Goal: Task Accomplishment & Management: Complete application form

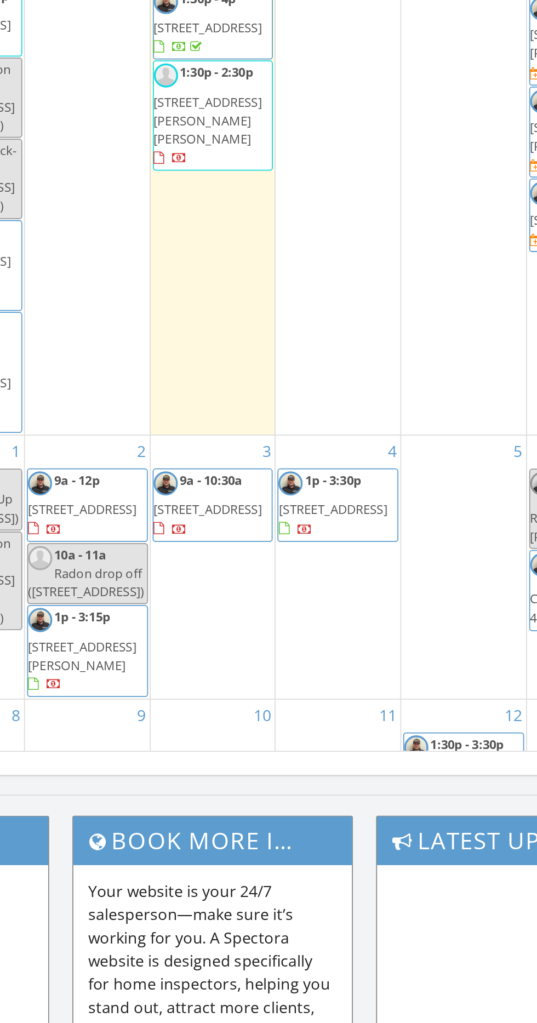
scroll to position [1376, 0]
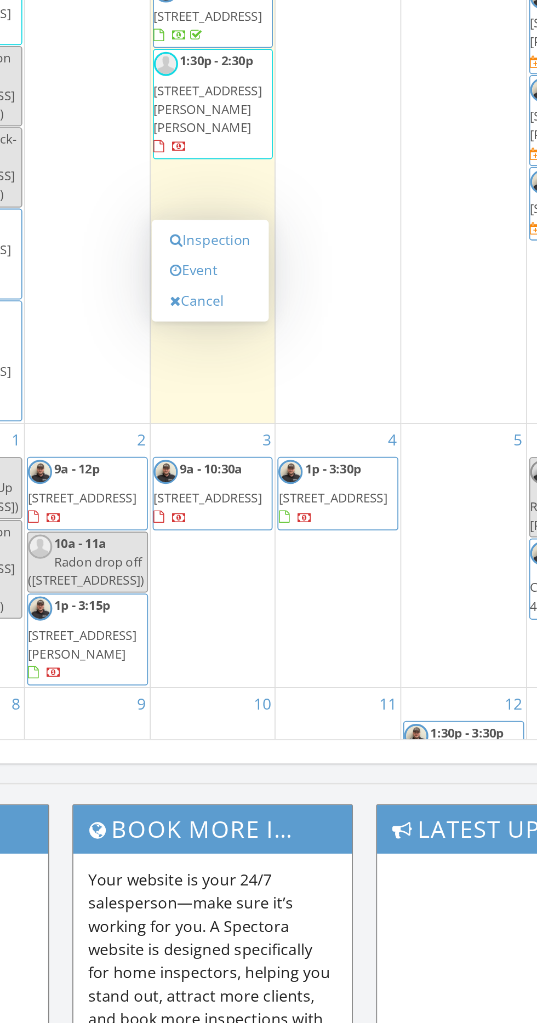
click at [284, 443] on link "Event" at bounding box center [267, 444] width 56 height 18
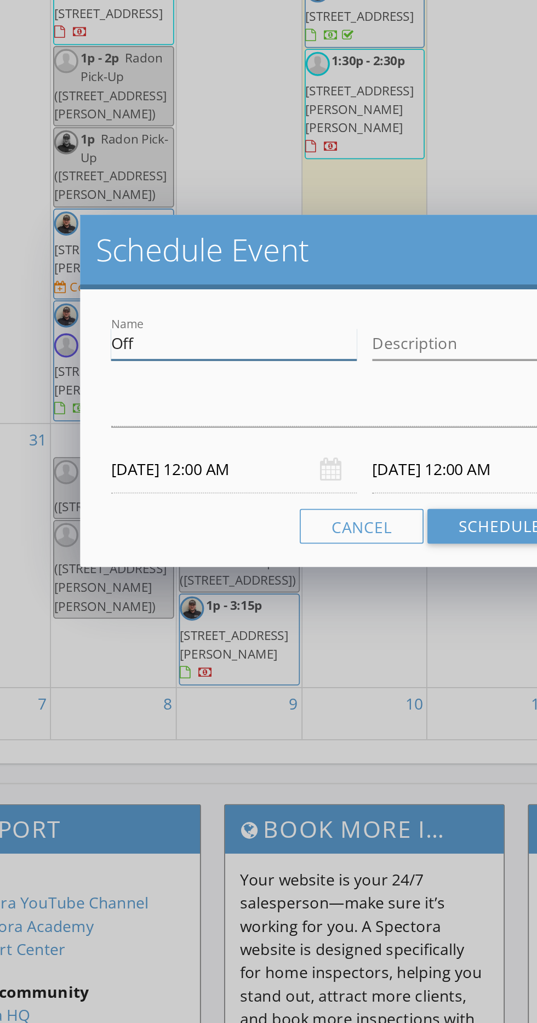
click at [203, 482] on input "Off" at bounding box center [194, 485] width 139 height 18
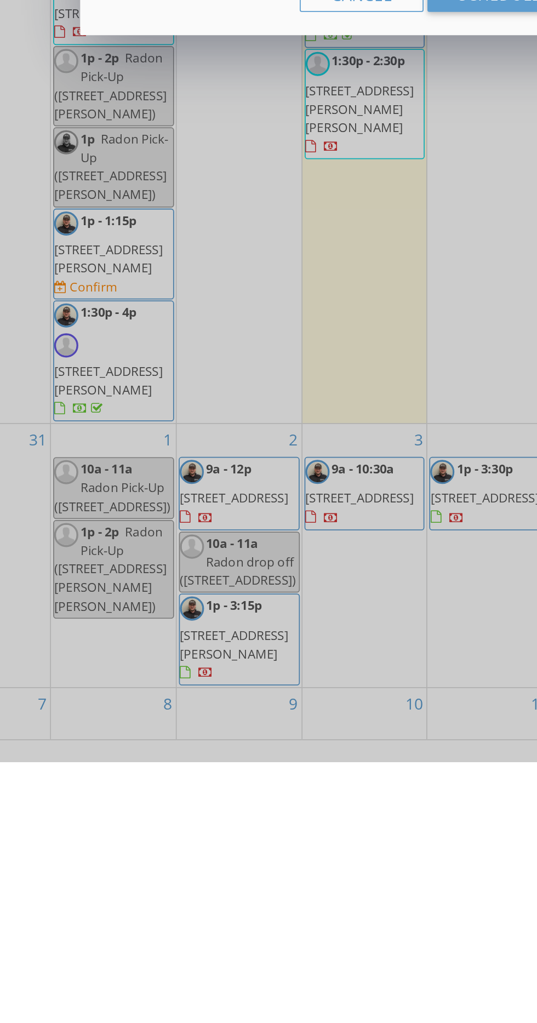
scroll to position [1075, 0]
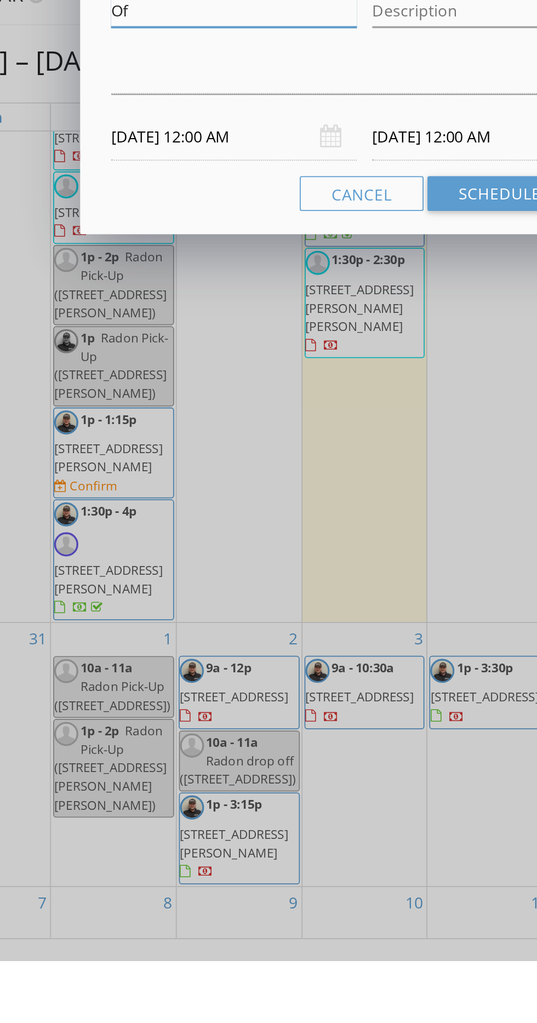
type input "O"
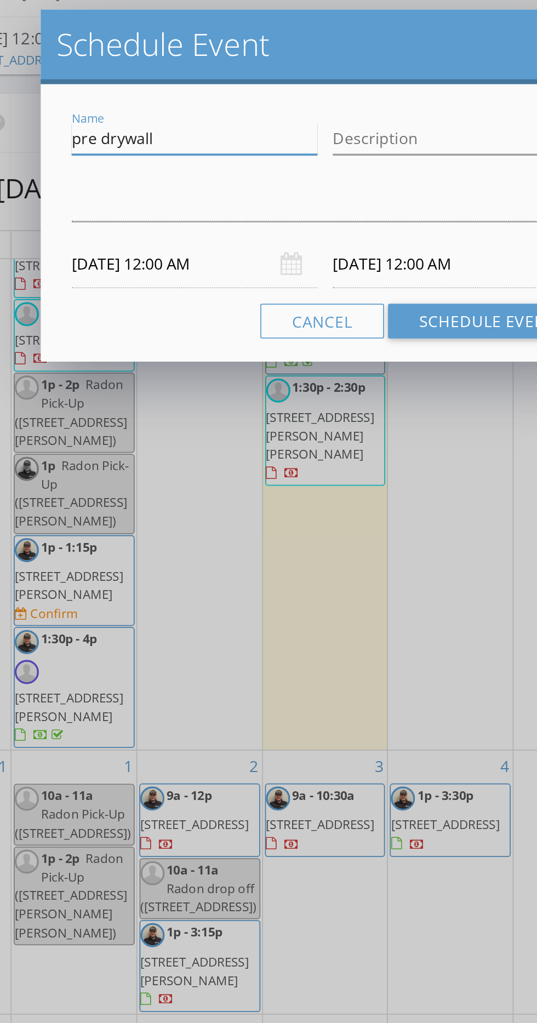
type input "pre drywall"
click at [306, 532] on div "arrow_drop_down" at bounding box center [268, 523] width 287 height 18
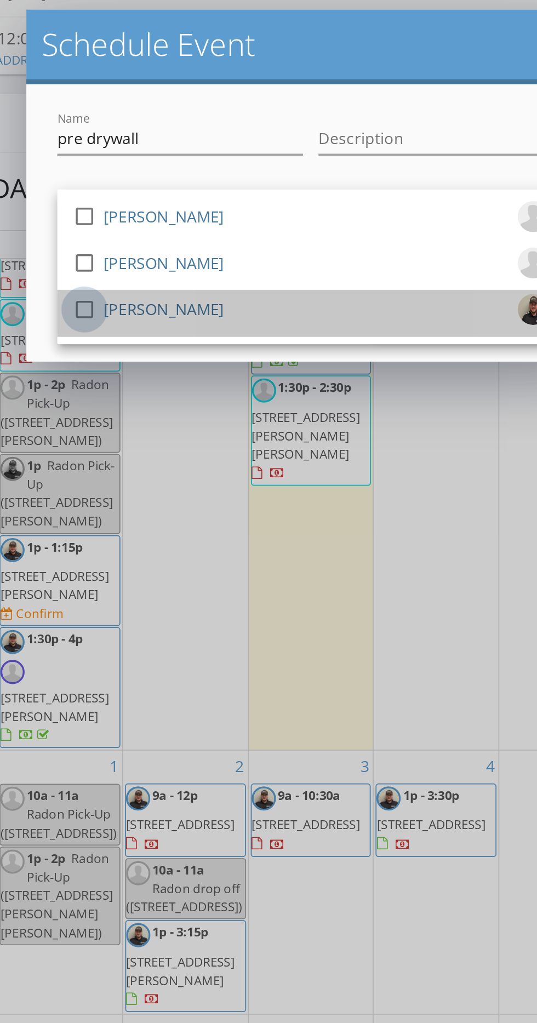
click at [140, 581] on div at bounding box center [140, 582] width 19 height 19
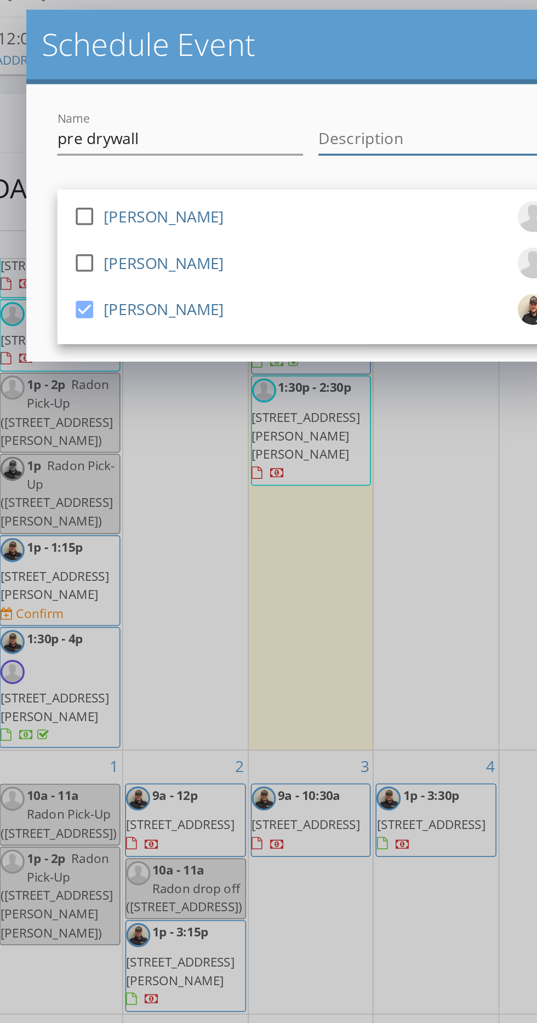
click at [341, 479] on input "Description" at bounding box center [342, 485] width 139 height 18
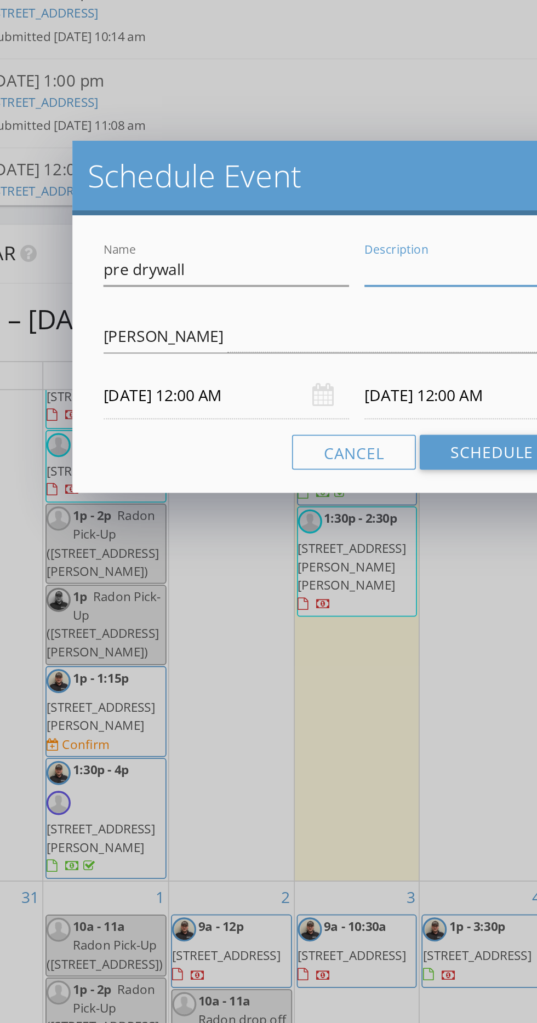
click at [210, 553] on input "09/03/2025 12:00 AM" at bounding box center [194, 556] width 139 height 27
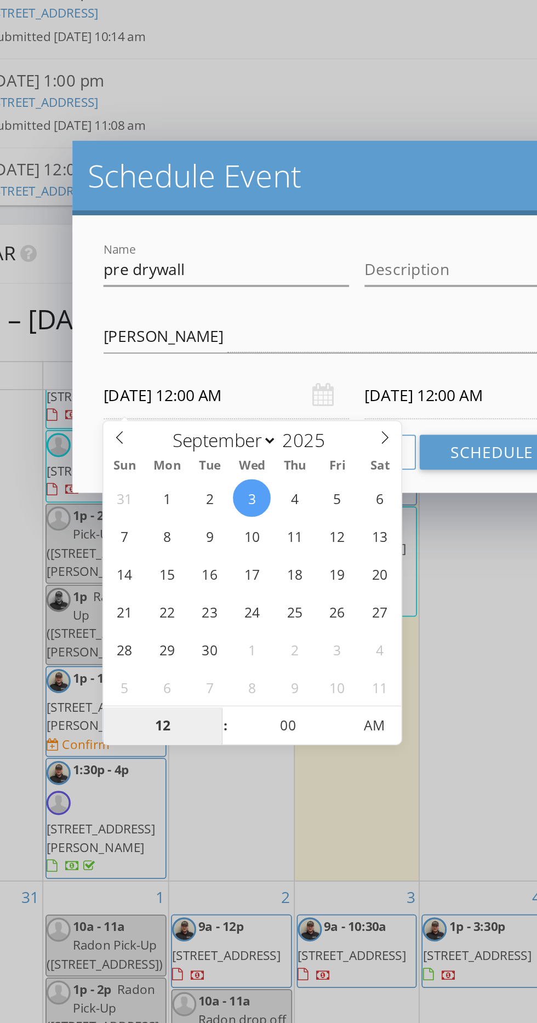
click at [168, 751] on input "12" at bounding box center [158, 744] width 67 height 22
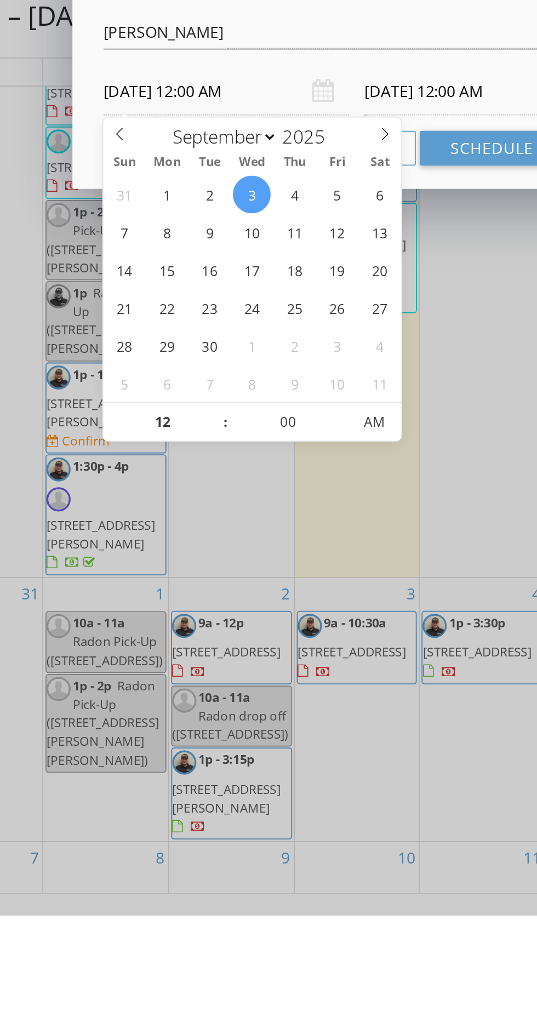
click at [188, 737] on span at bounding box center [189, 738] width 8 height 11
type input "01"
type input "09/03/2025 1:00 AM"
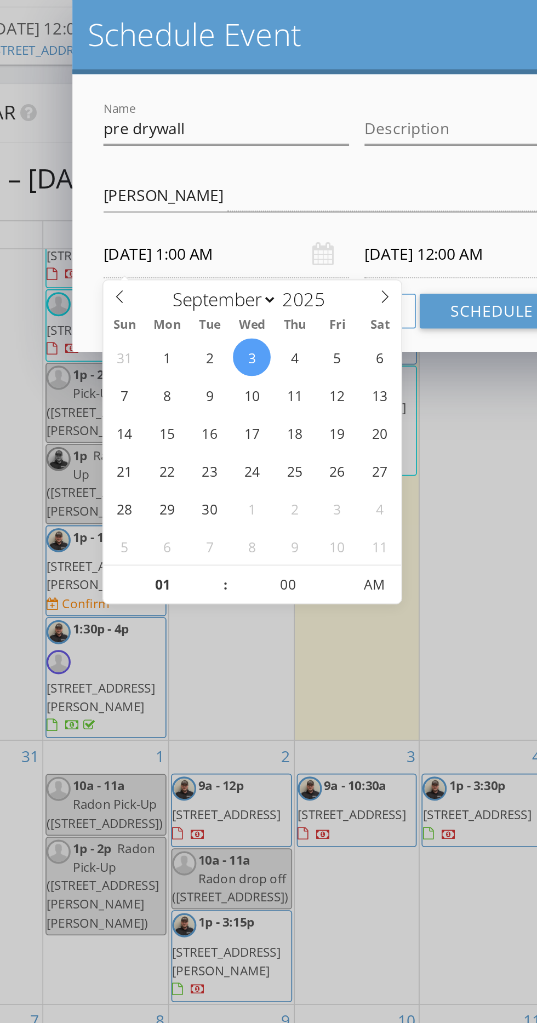
type input "01"
type input "09/04/2025 1:00 AM"
click at [285, 746] on span "AM" at bounding box center [278, 743] width 30 height 22
type input "09/03/2025 1:00 PM"
click at [333, 462] on div "Name pre drywall Description check_box_outline_blank Adam Westmoreland check_bo…" at bounding box center [268, 532] width 322 height 157
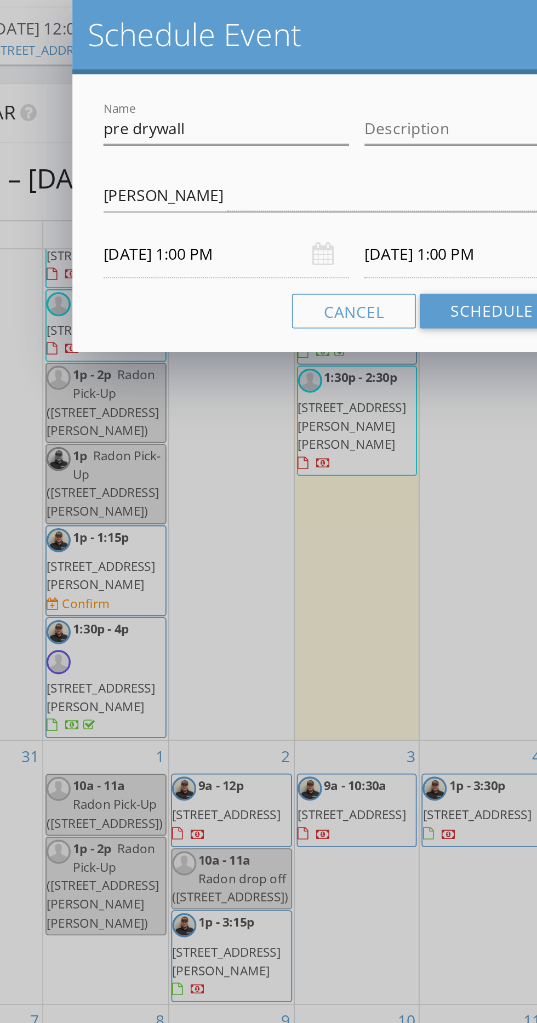
click at [333, 558] on input "09/04/2025 1:00 PM" at bounding box center [342, 556] width 139 height 27
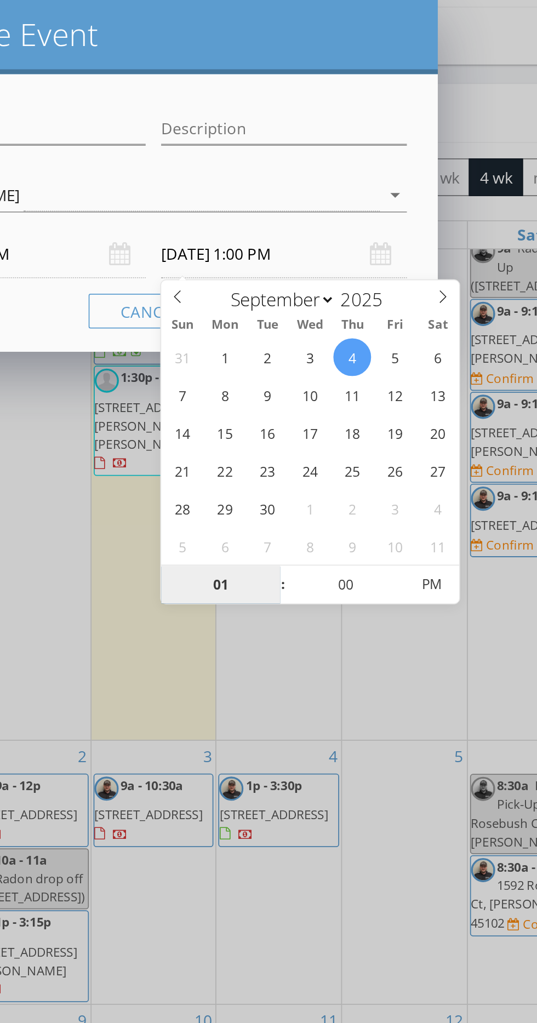
type input "09/03/2025 1:00 PM"
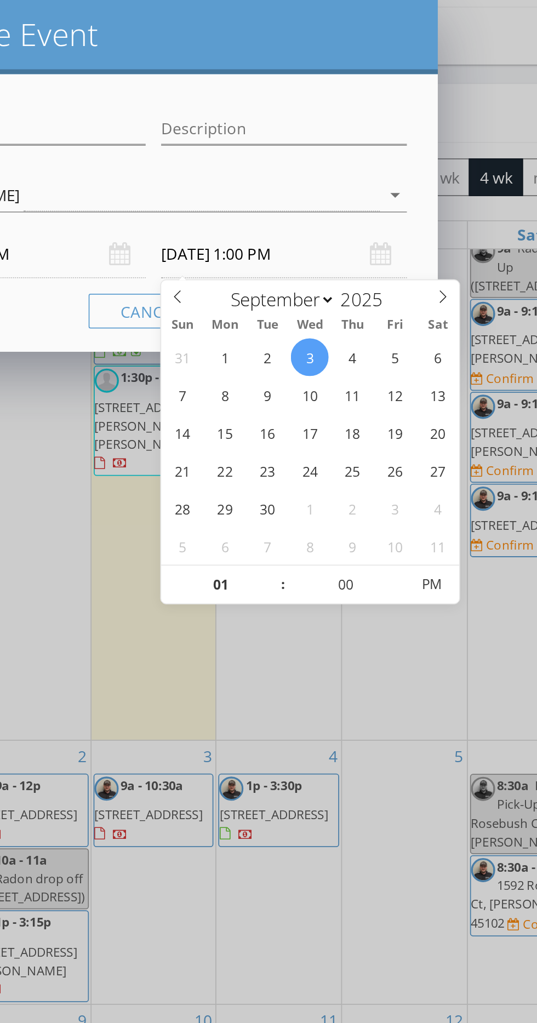
click at [340, 736] on span at bounding box center [337, 738] width 8 height 11
type input "02"
type input "09/03/2025 2:00 PM"
click at [336, 737] on span at bounding box center [337, 738] width 8 height 11
type input "03"
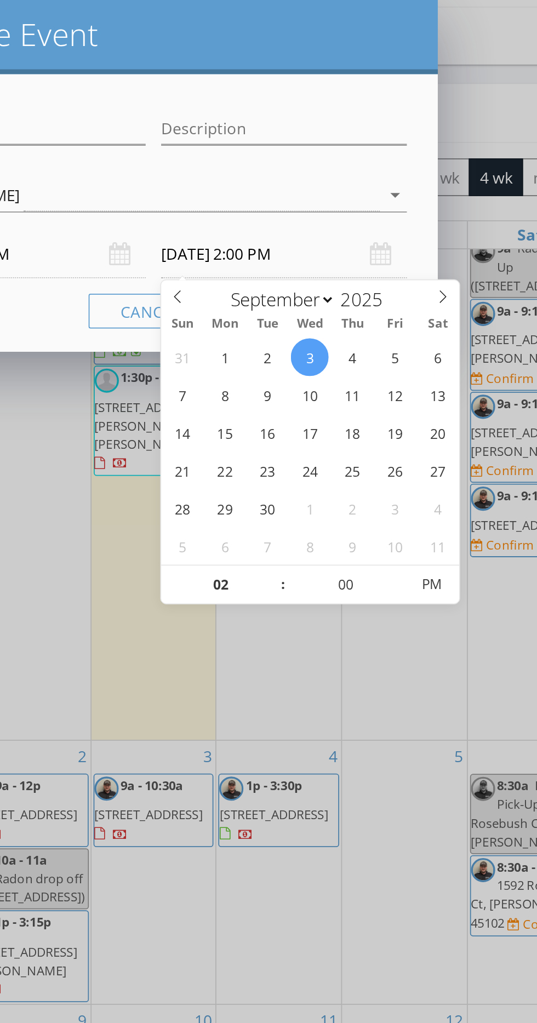
type input "09/03/2025 3:00 PM"
click at [336, 737] on span at bounding box center [337, 738] width 8 height 11
type input "04"
type input "09/03/2025 4:00 PM"
click at [399, 458] on div "Name pre drywall Description check_box_outline_blank Adam Westmoreland check_bo…" at bounding box center [268, 532] width 322 height 157
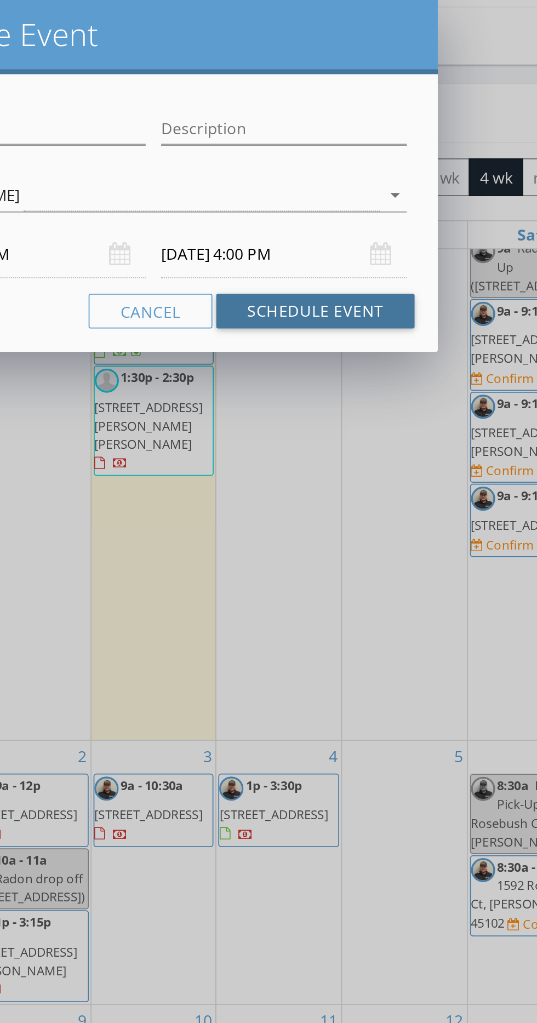
click at [387, 590] on button "Schedule Event" at bounding box center [360, 589] width 112 height 20
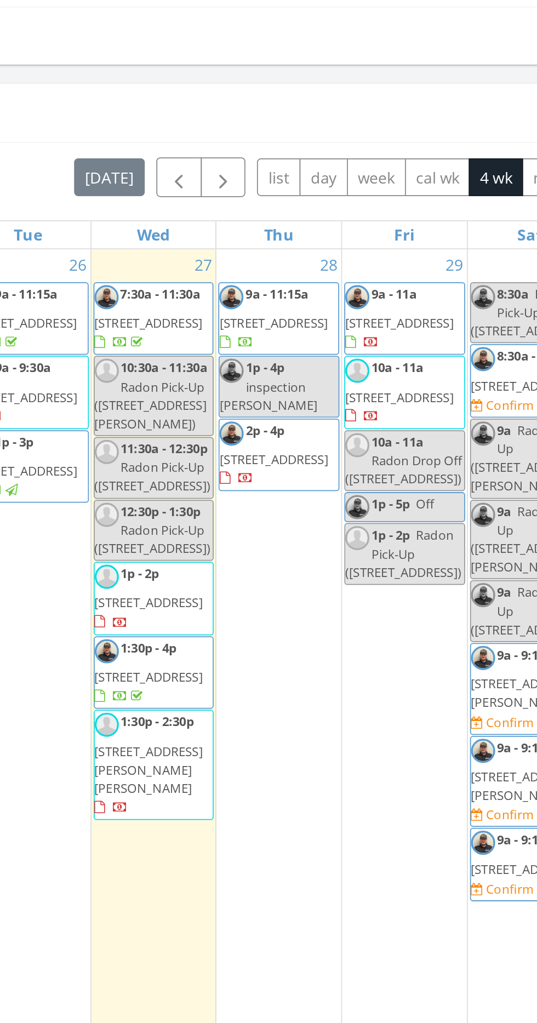
scroll to position [195, 0]
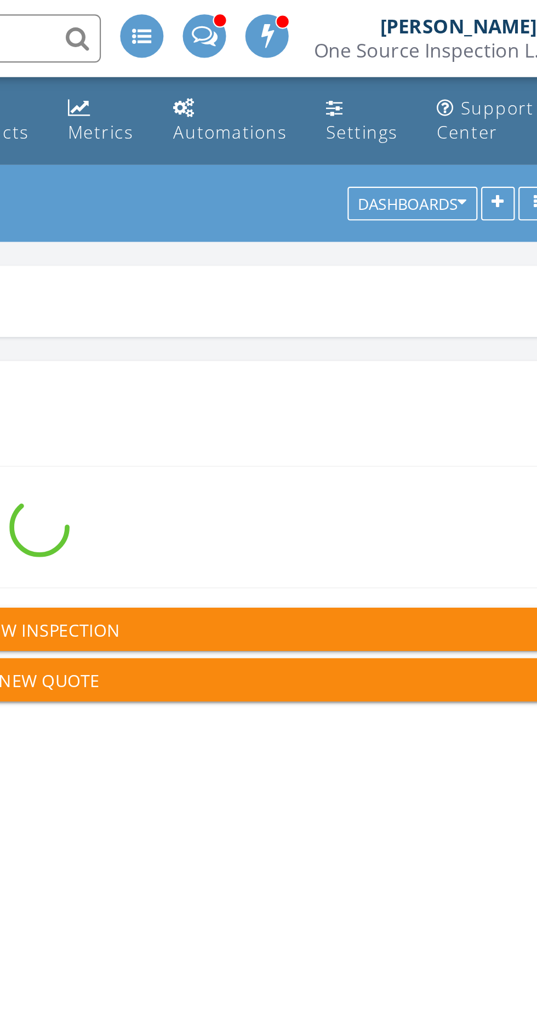
scroll to position [1957, 537]
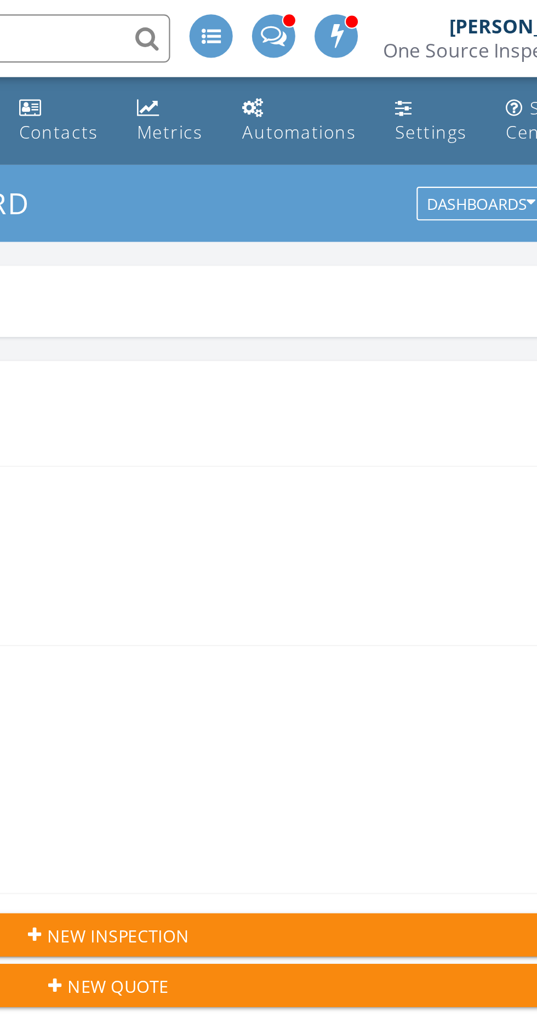
click at [285, 49] on div "Metrics" at bounding box center [287, 48] width 10 height 9
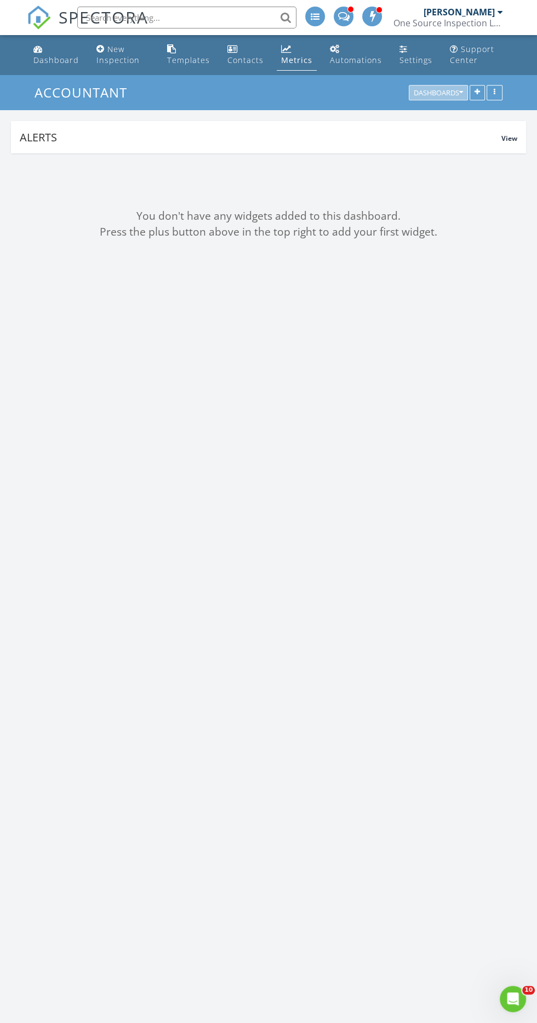
click at [449, 98] on button "Dashboards" at bounding box center [438, 92] width 59 height 15
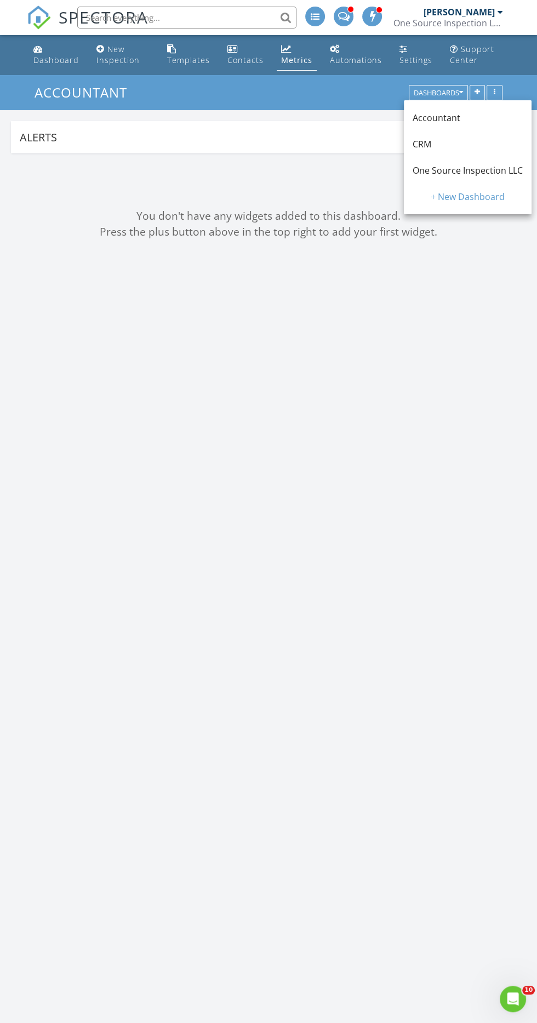
click at [500, 170] on span "One Source Inspection LLC" at bounding box center [468, 170] width 110 height 12
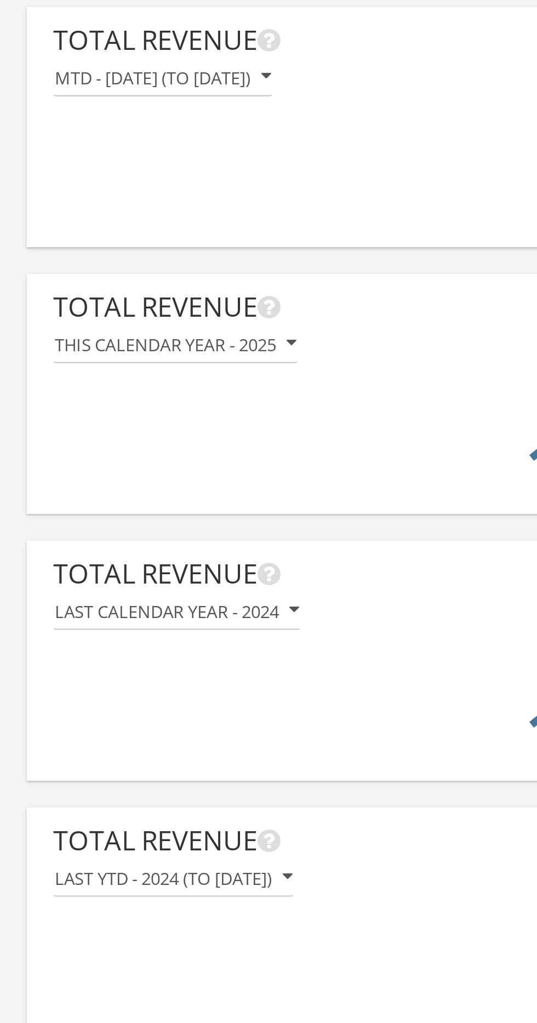
scroll to position [1122, 0]
